Goal: Use online tool/utility: Use online tool/utility

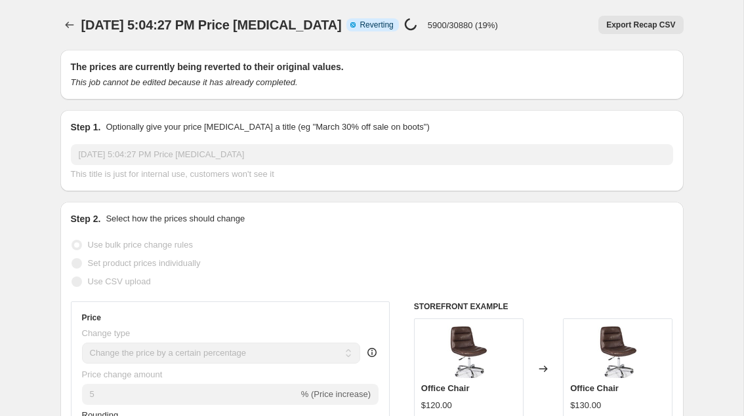
select select "percentage"
